Goal: Transaction & Acquisition: Purchase product/service

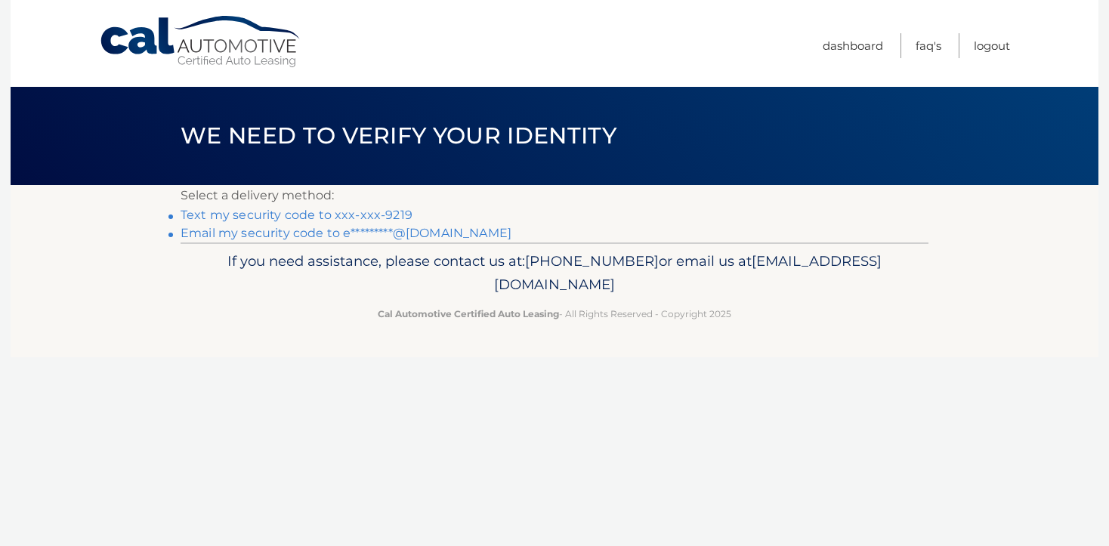
click at [351, 212] on link "Text my security code to xxx-xxx-9219" at bounding box center [297, 215] width 232 height 14
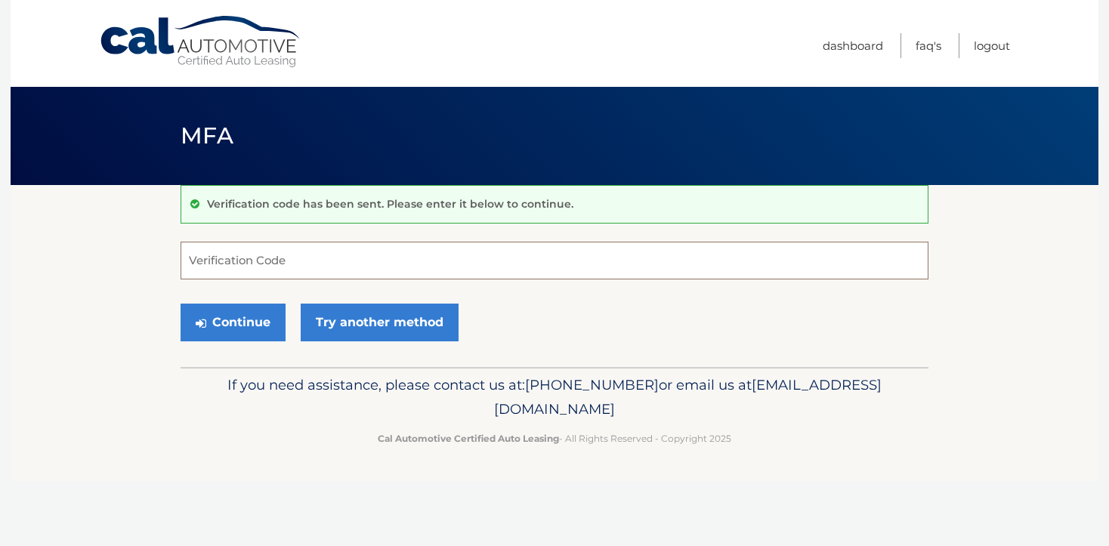
click at [306, 261] on input "Verification Code" at bounding box center [555, 261] width 748 height 38
type input "797712"
click at [209, 327] on button "Continue" at bounding box center [233, 323] width 105 height 38
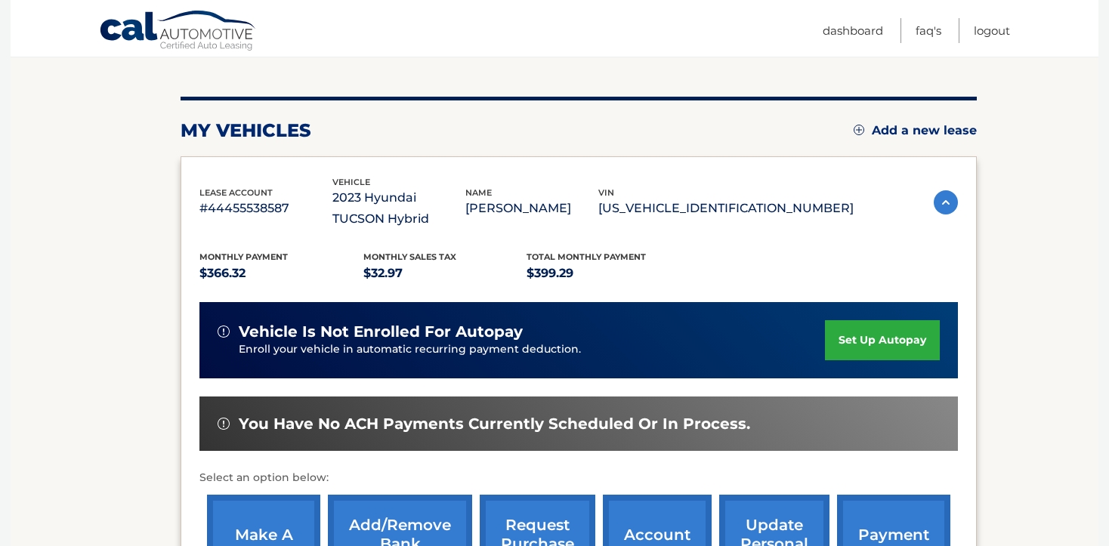
scroll to position [291, 0]
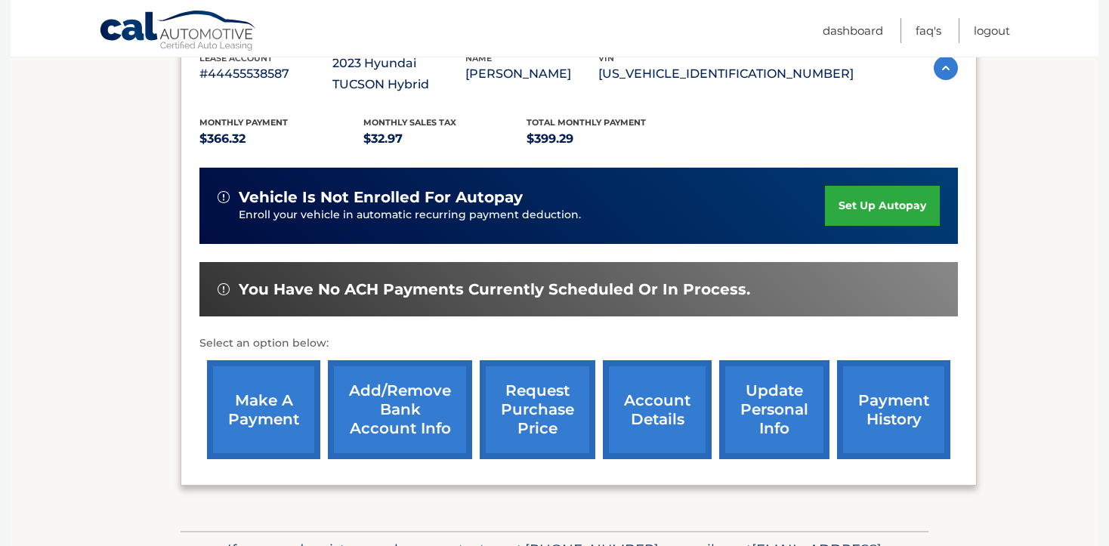
click at [258, 432] on link "make a payment" at bounding box center [263, 409] width 113 height 99
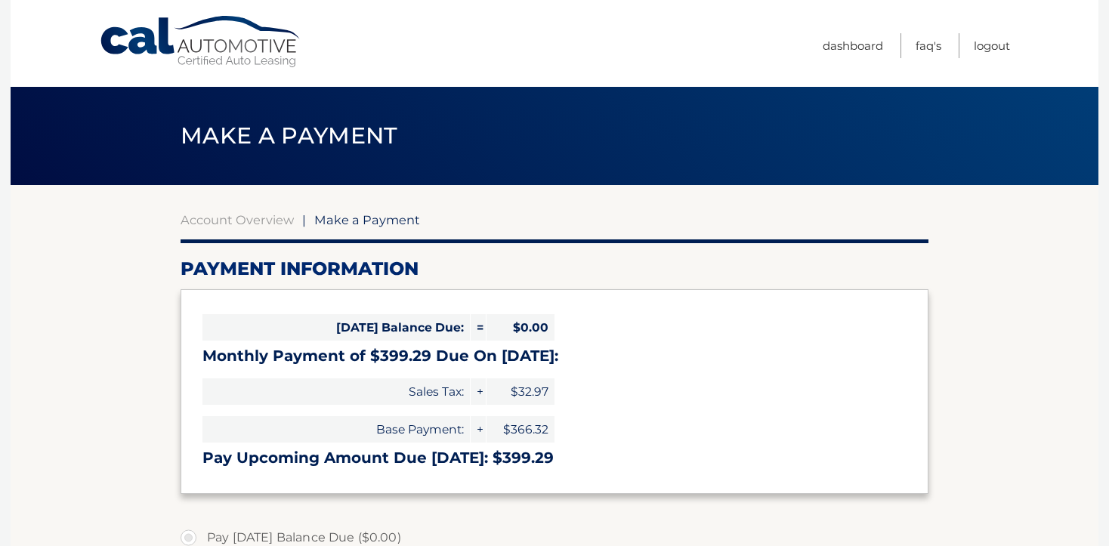
select select "NDc0M2RlODUtYTZhYS00YWIwLTg2OGUtNjc0Njc1NjdhMjQy"
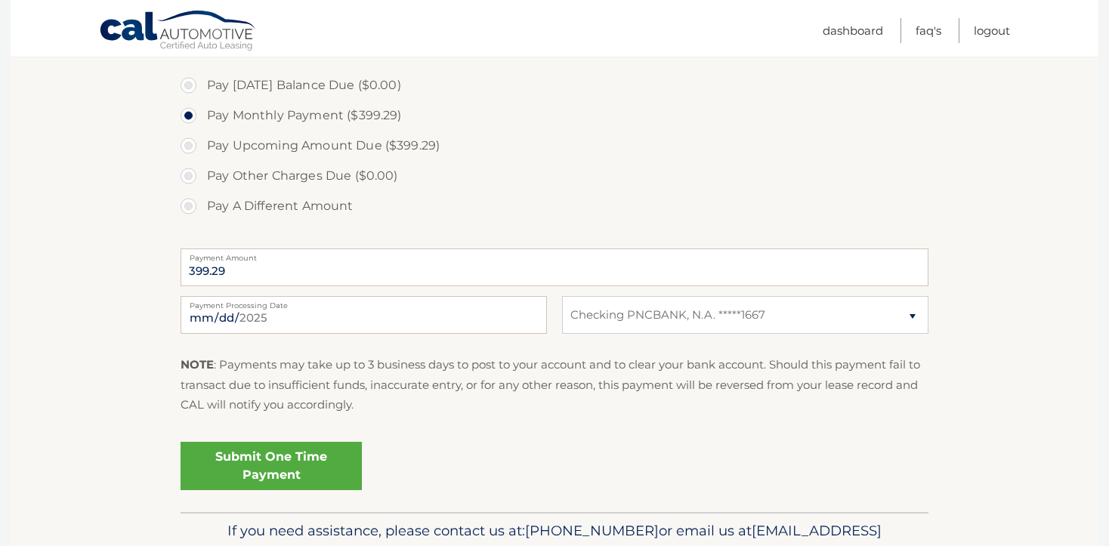
scroll to position [491, 0]
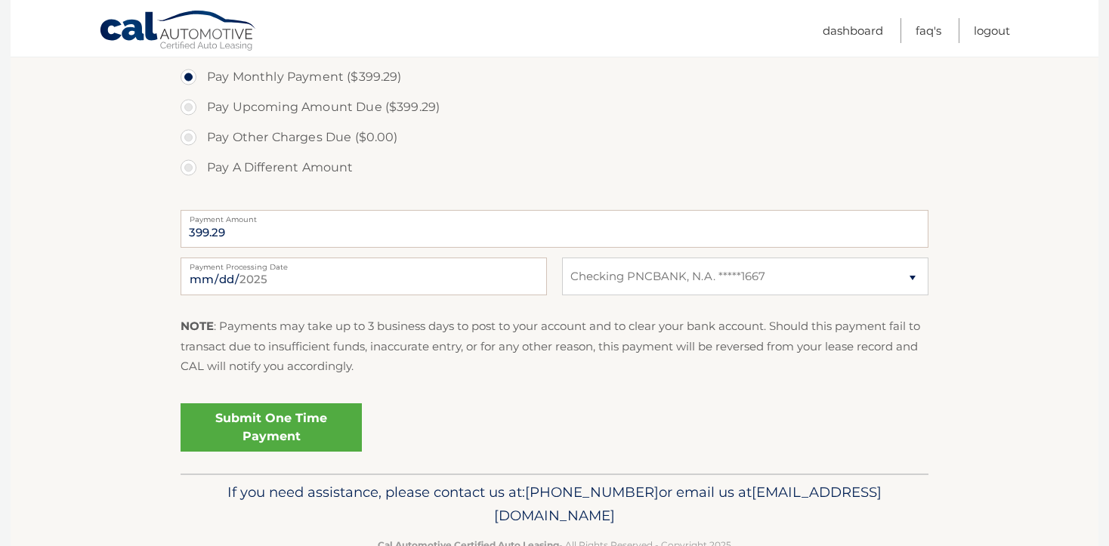
click at [261, 438] on link "Submit One Time Payment" at bounding box center [271, 428] width 181 height 48
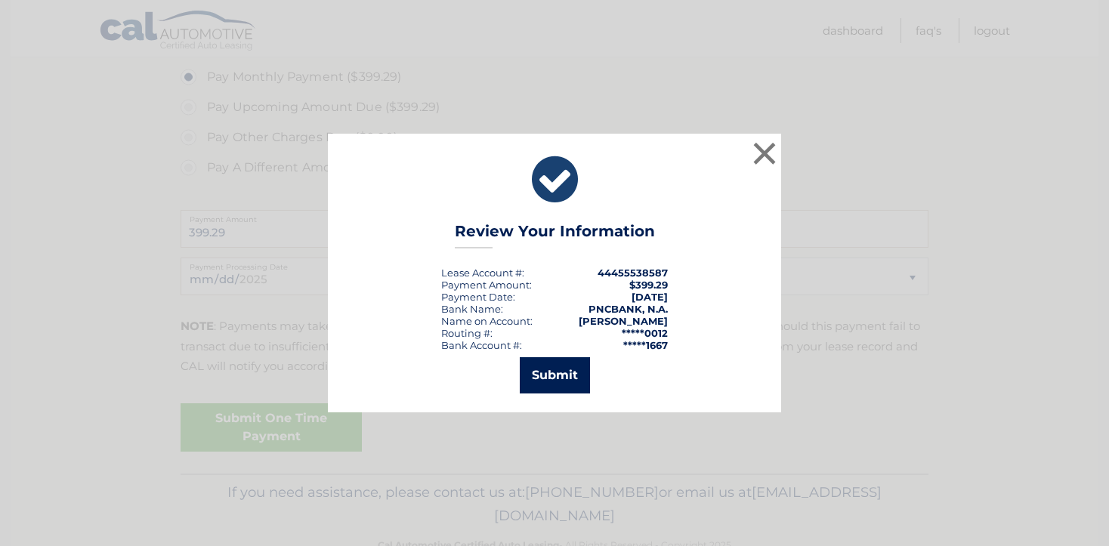
click at [540, 376] on button "Submit" at bounding box center [555, 375] width 70 height 36
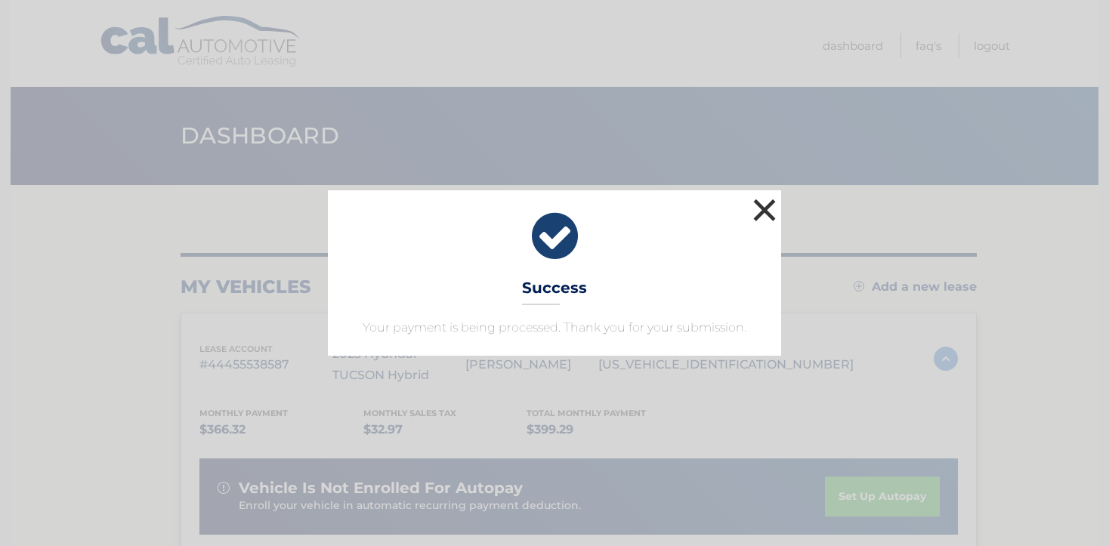
click at [759, 212] on button "×" at bounding box center [765, 210] width 30 height 30
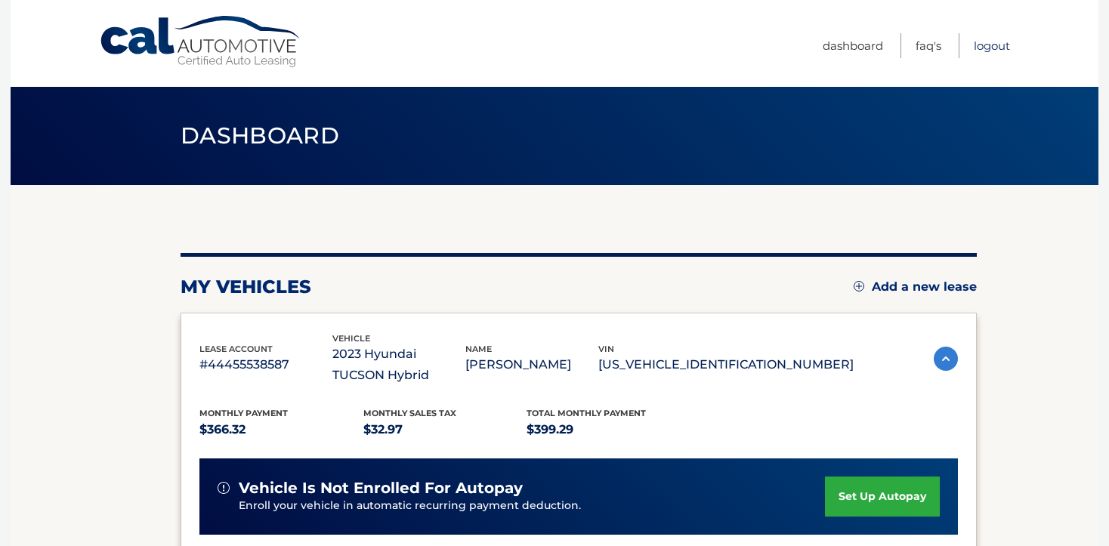
click at [979, 45] on link "Logout" at bounding box center [992, 45] width 36 height 25
